Goal: Task Accomplishment & Management: Use online tool/utility

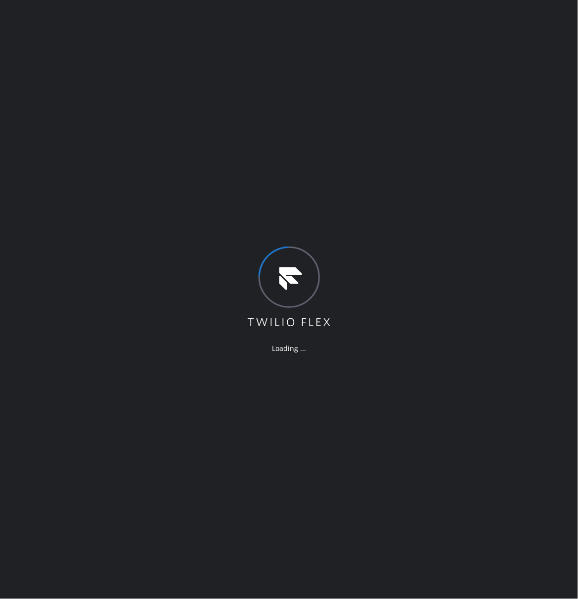
click at [73, 114] on div "Loading ..." at bounding box center [289, 299] width 578 height 599
click at [16, 216] on div "Loading ..." at bounding box center [289, 299] width 578 height 599
click at [91, 174] on div "Loading ..." at bounding box center [289, 299] width 578 height 599
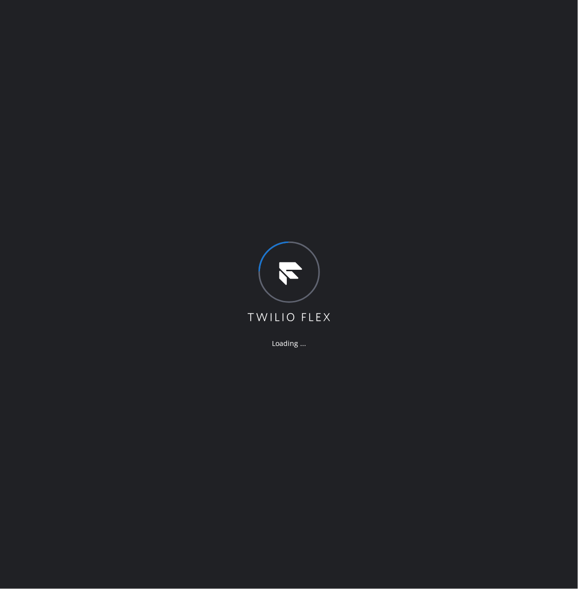
click at [257, 1] on div "Loading ..." at bounding box center [289, 294] width 578 height 589
click at [184, 161] on div "Loading ..." at bounding box center [289, 294] width 578 height 589
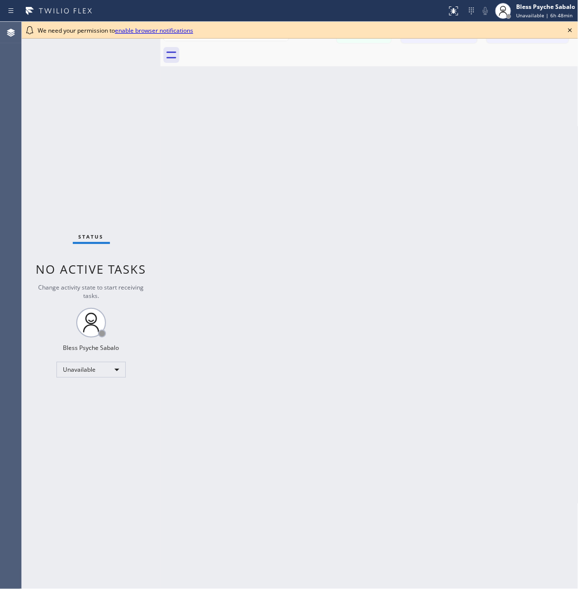
click at [570, 32] on icon at bounding box center [570, 30] width 12 height 12
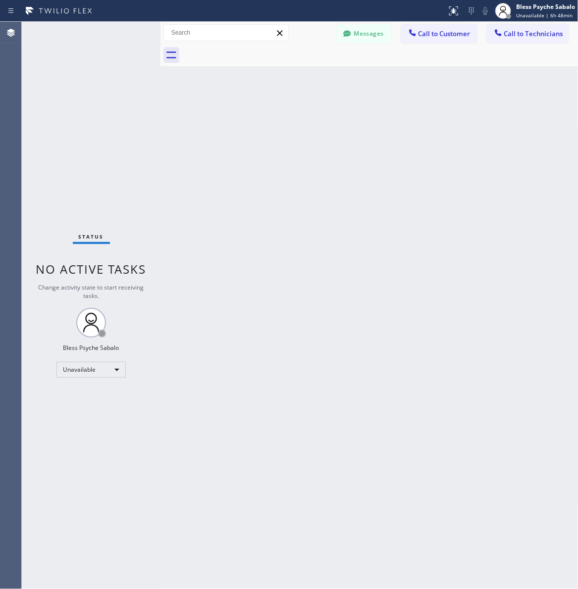
click at [481, 131] on div "Back to Dashboard Change Sender ID Customers Technicians AM [PERSON_NAME] [DATE…" at bounding box center [369, 305] width 418 height 567
click at [140, 513] on div "Status No active tasks Change activity state to start receiving tasks. Bless Ps…" at bounding box center [91, 305] width 139 height 567
click at [147, 285] on div "Change activity state to start receiving tasks." at bounding box center [91, 291] width 119 height 17
click at [369, 157] on div "Back to Dashboard Change Sender ID Customers Technicians AM [PERSON_NAME] [DATE…" at bounding box center [369, 305] width 418 height 567
click at [280, 36] on icon at bounding box center [280, 33] width 12 height 12
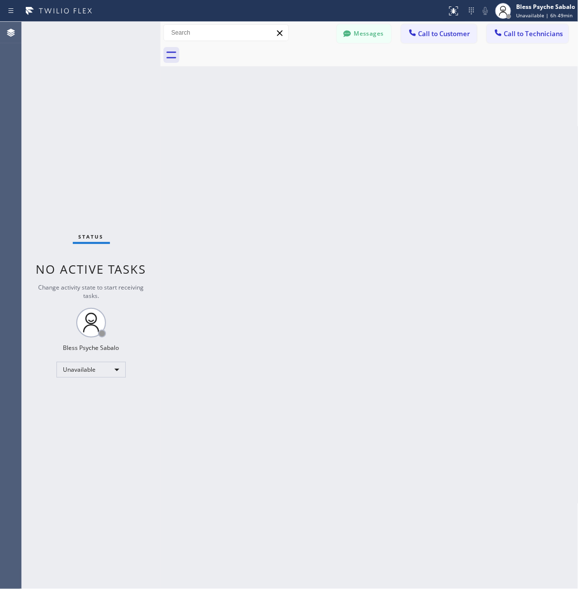
click at [288, 110] on div "Back to Dashboard Change Sender ID Customers Technicians AM [PERSON_NAME] [DATE…" at bounding box center [369, 305] width 418 height 567
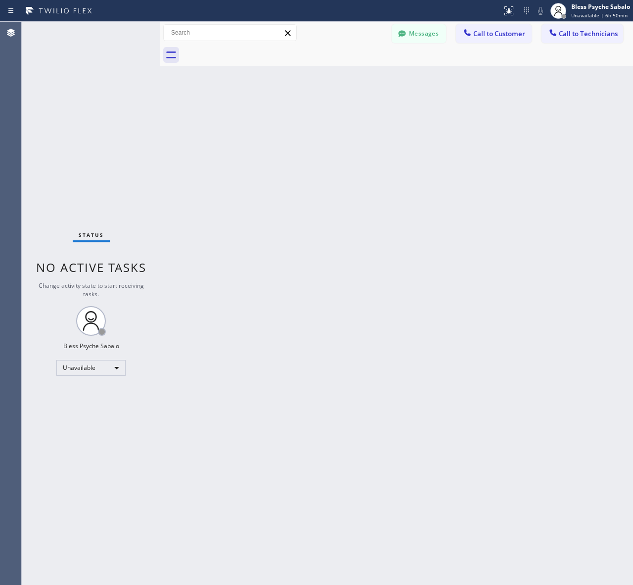
click at [472, 275] on div "Back to Dashboard Change Sender ID Customers Technicians AM [PERSON_NAME] [DATE…" at bounding box center [396, 304] width 473 height 564
click at [538, 360] on div "Back to Dashboard Change Sender ID Customers Technicians AM [PERSON_NAME] [DATE…" at bounding box center [396, 304] width 473 height 564
click at [518, 249] on div "Back to Dashboard Change Sender ID Customers Technicians AM [PERSON_NAME] [DATE…" at bounding box center [396, 304] width 473 height 564
click at [392, 125] on div "Back to Dashboard Change Sender ID Customers Technicians AM [PERSON_NAME] [DATE…" at bounding box center [396, 304] width 473 height 564
